Goal: Go to known website: Access a specific website the user already knows

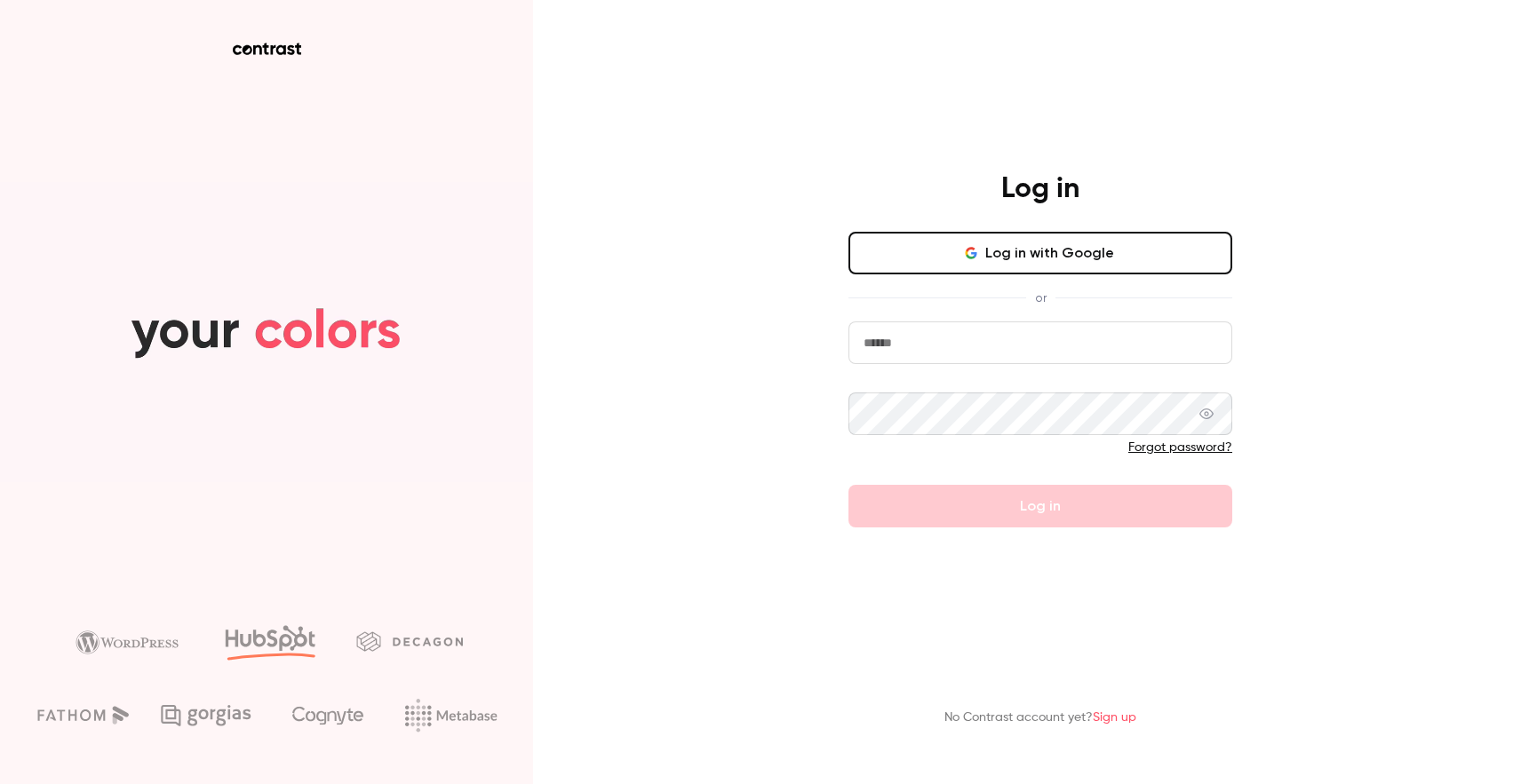
click at [1217, 364] on nordpass-icon at bounding box center [1040, 364] width 384 height 0
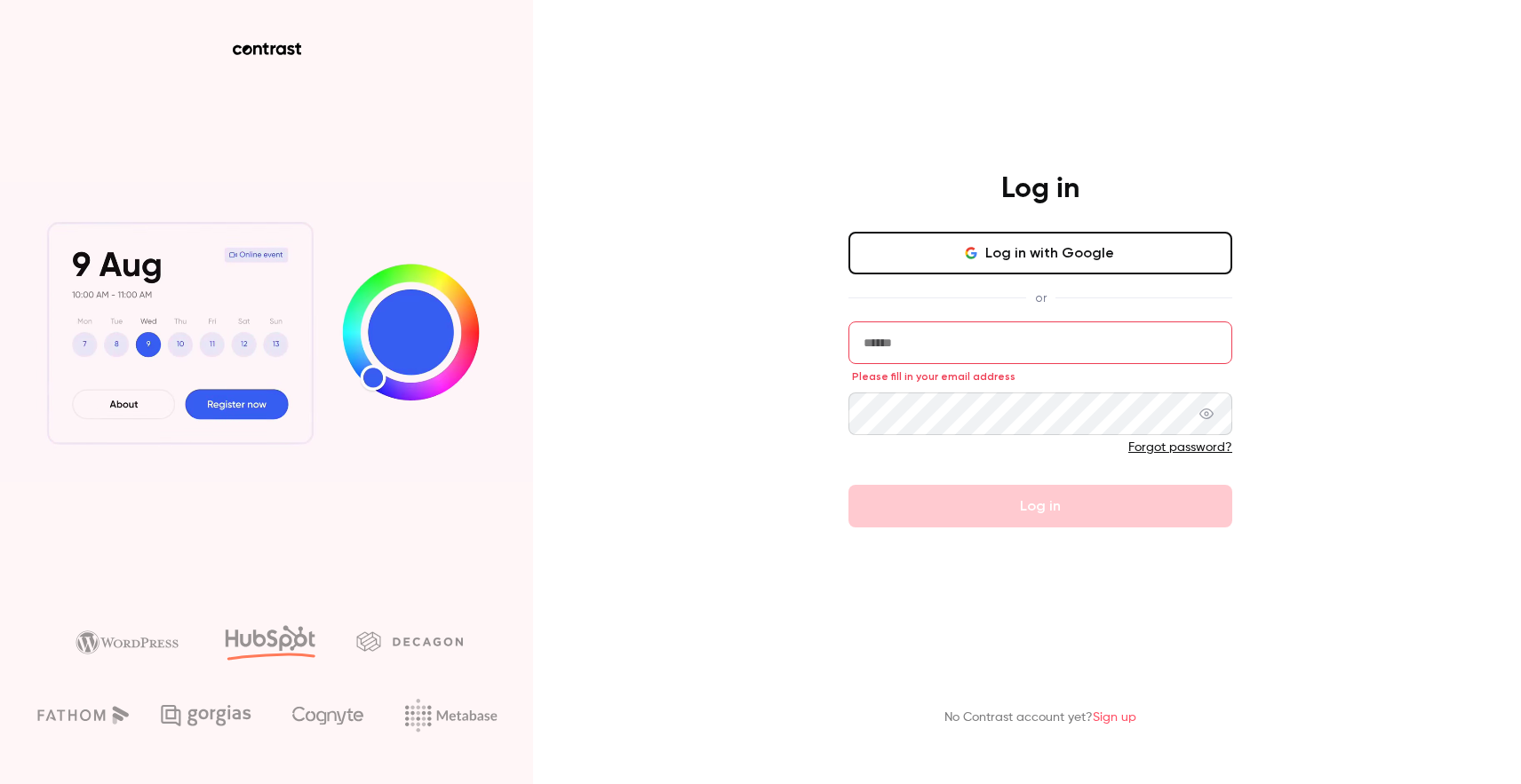
click at [1462, 483] on div "Log in Log in with Google or Please fill in your email address Forgot password?…" at bounding box center [760, 392] width 1521 height 784
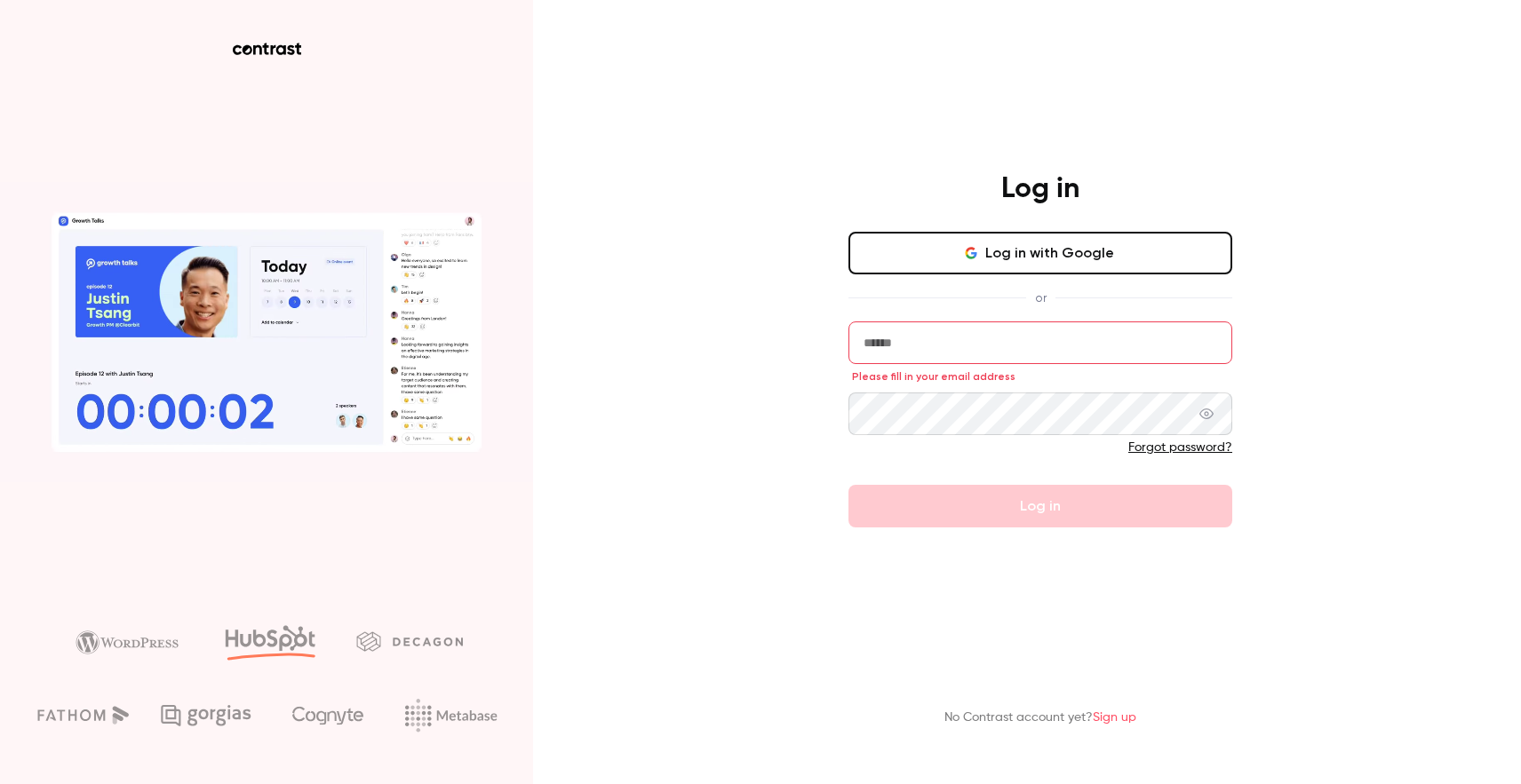
click at [627, 394] on div "Log in Log in with Google or Please fill in your email address Forgot password?…" at bounding box center [760, 392] width 1521 height 784
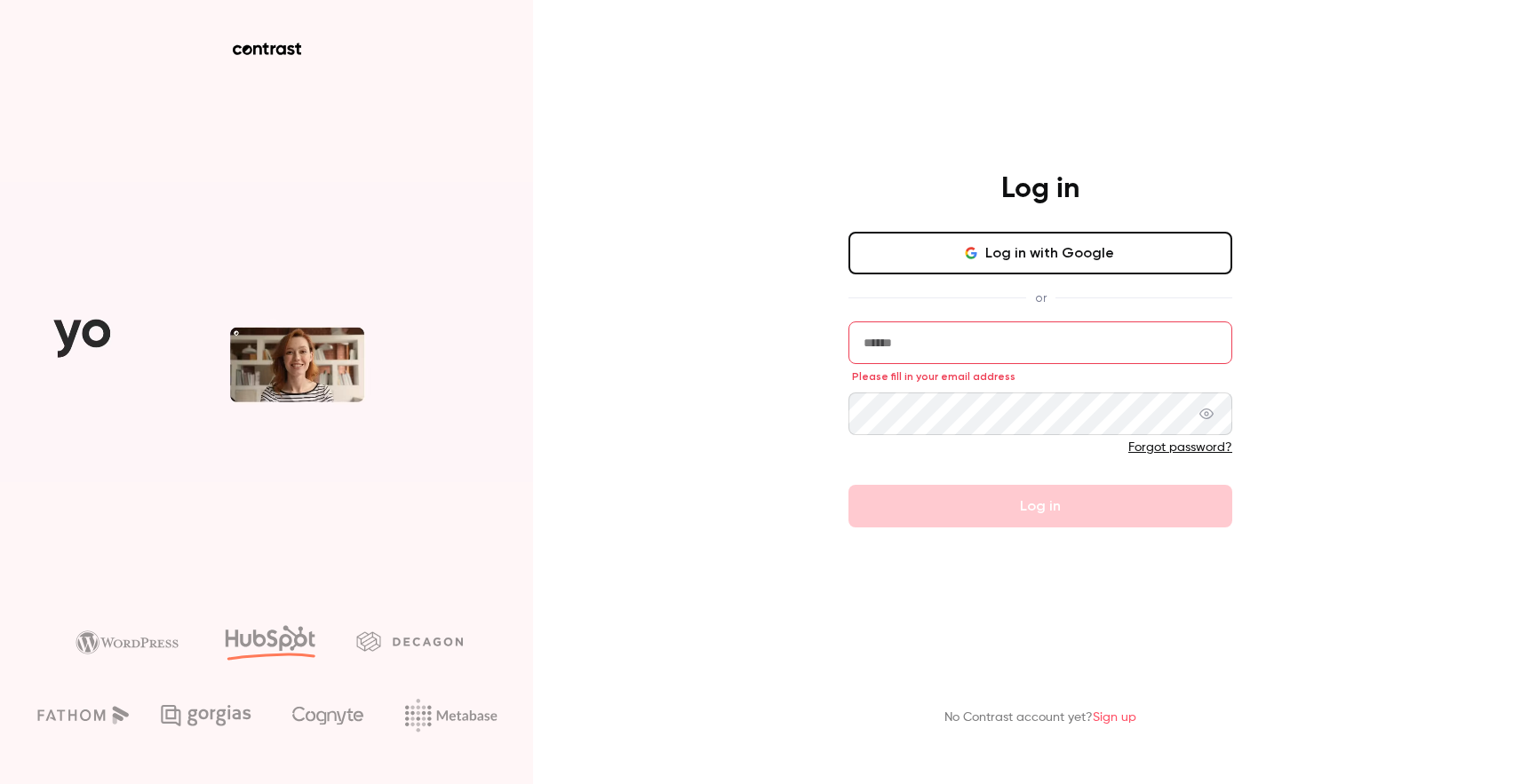
click at [978, 260] on icon "button" at bounding box center [971, 253] width 14 height 14
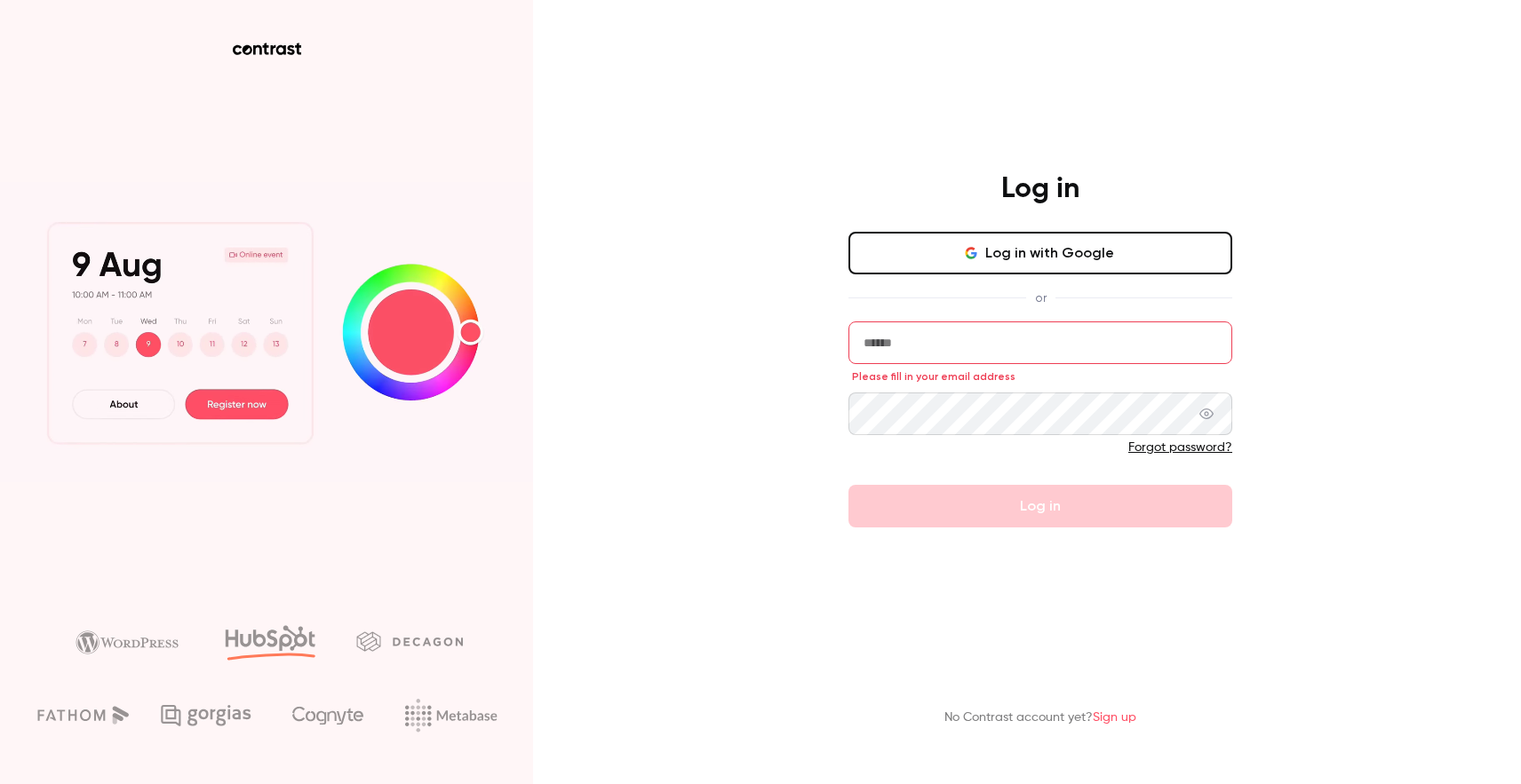
click at [753, 185] on div "Log in Log in with Google or Please fill in your email address Forgot password?…" at bounding box center [760, 392] width 1521 height 784
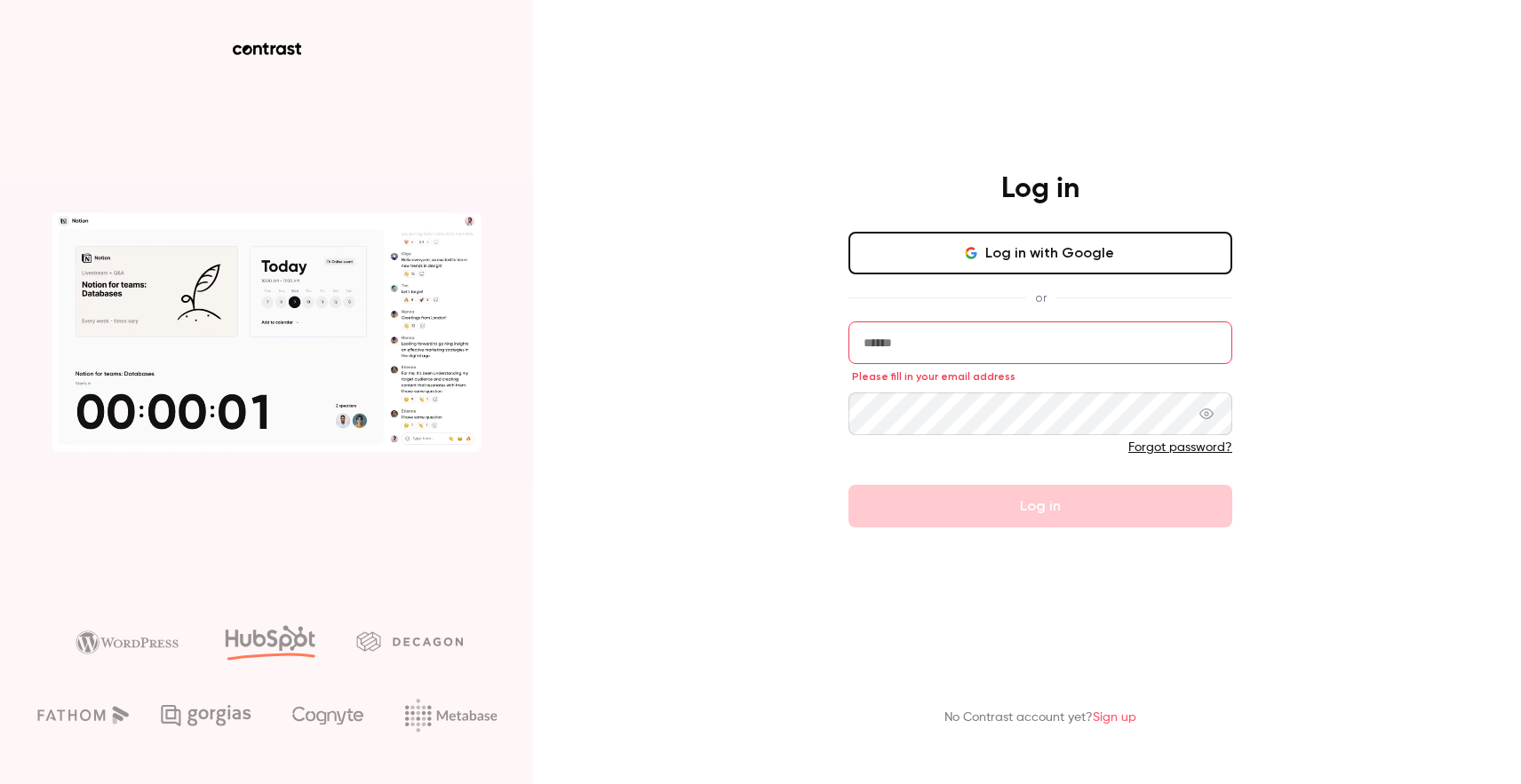
click at [1225, 364] on nordpass-icon at bounding box center [1040, 364] width 384 height 0
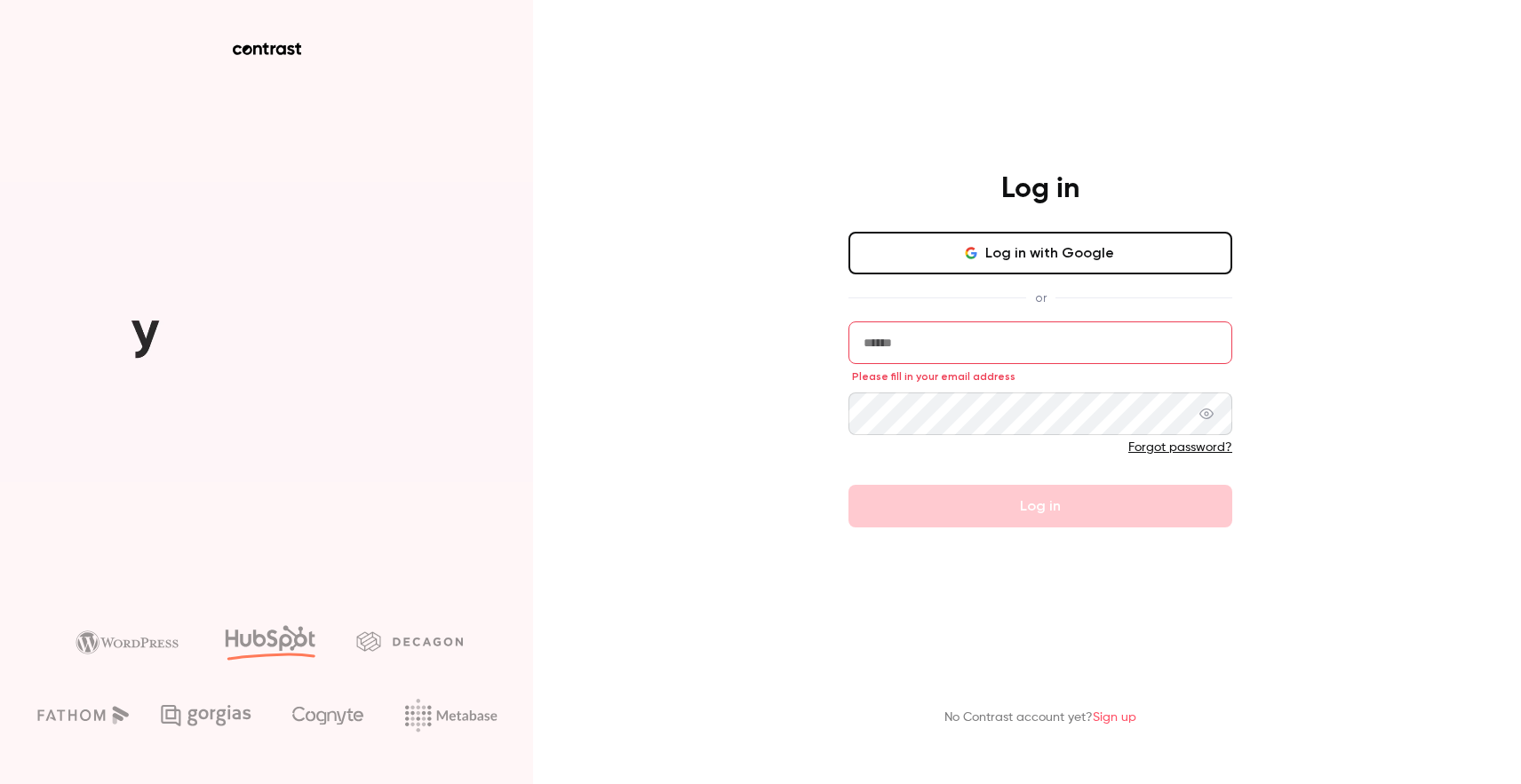
click at [1225, 364] on nordpass-icon at bounding box center [1040, 364] width 384 height 0
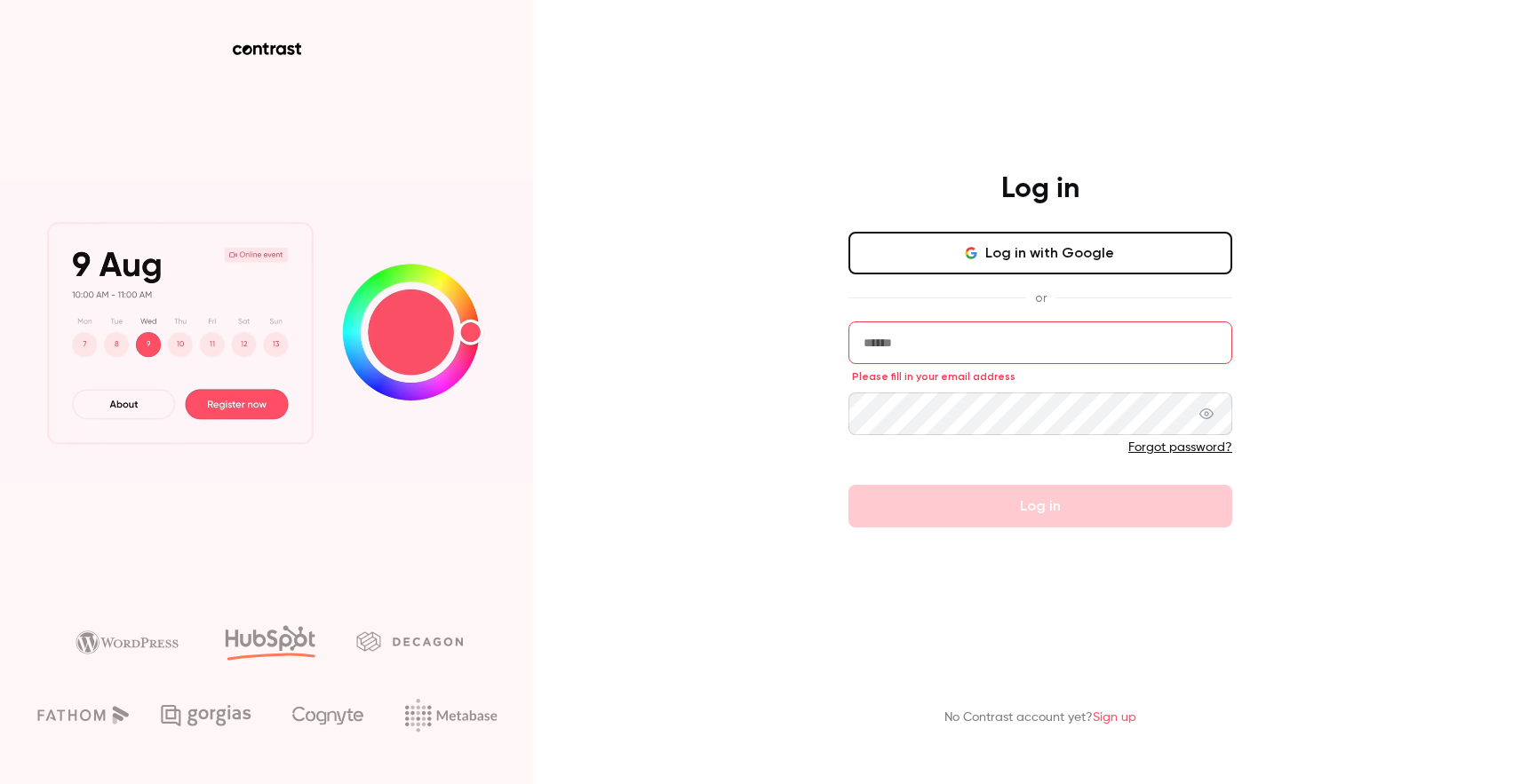
drag, startPoint x: 740, startPoint y: 314, endPoint x: 733, endPoint y: 348, distance: 34.7
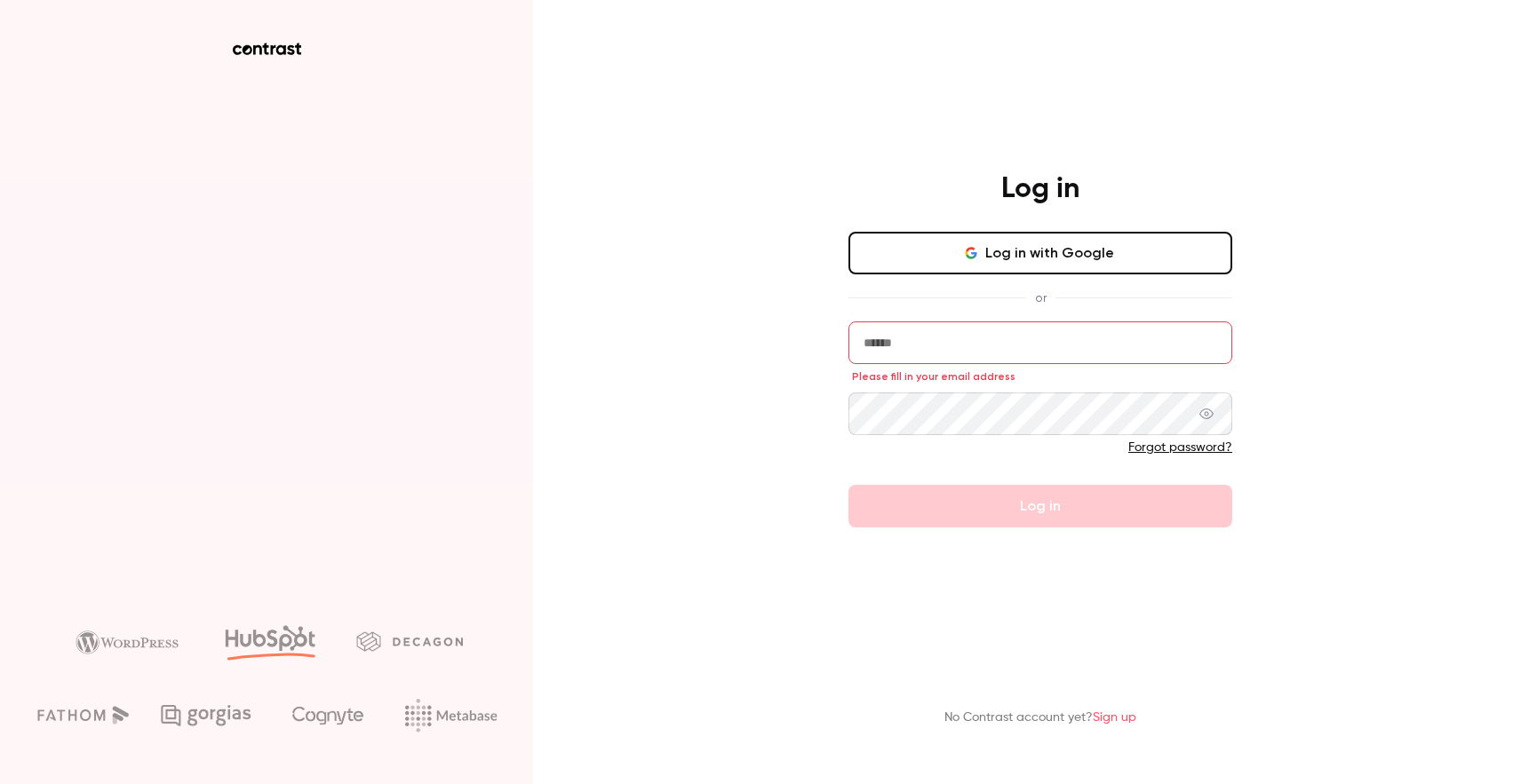
click at [740, 314] on div "Log in Log in with Google or Please fill in your email address Forgot password?…" at bounding box center [760, 392] width 1521 height 784
